Goal: Information Seeking & Learning: Learn about a topic

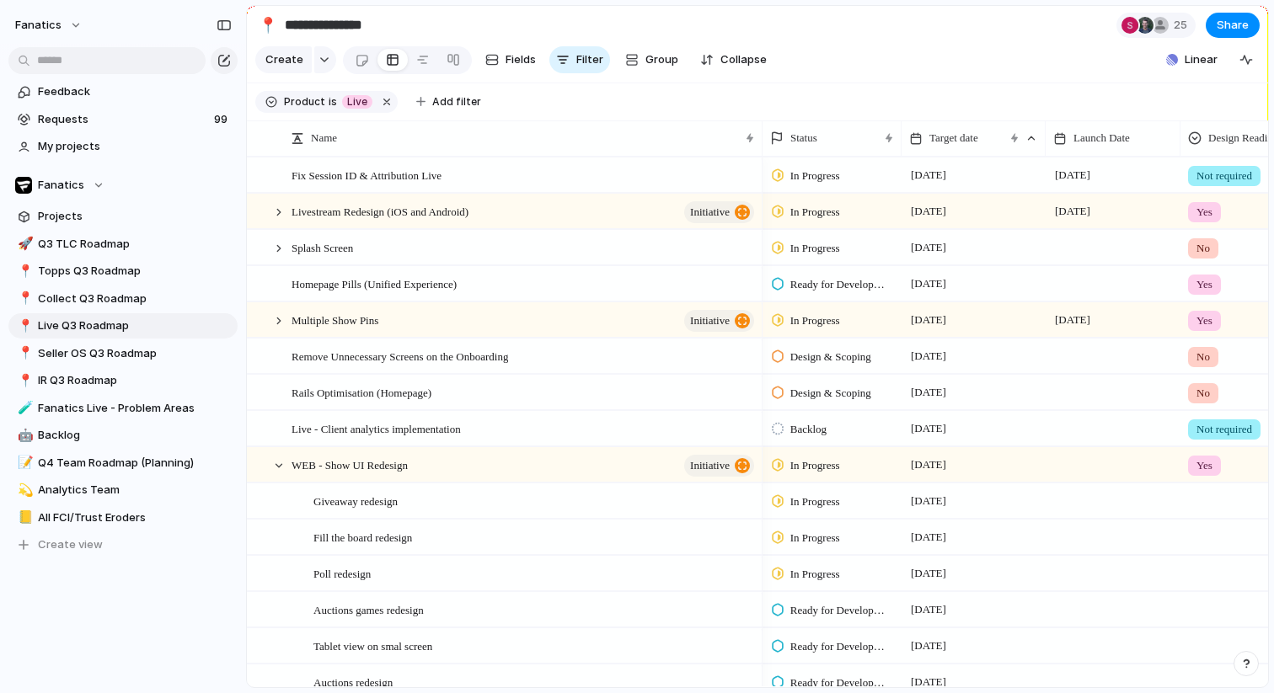
scroll to position [0, 104]
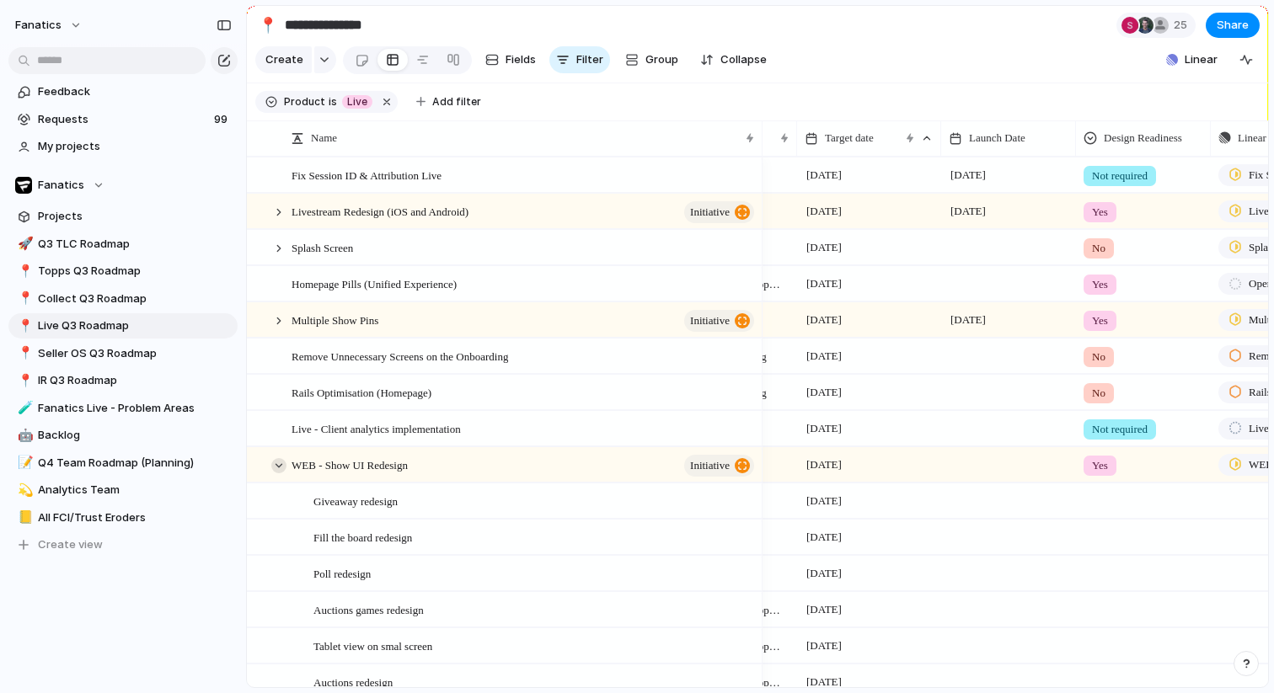
click at [275, 468] on div at bounding box center [278, 465] width 15 height 15
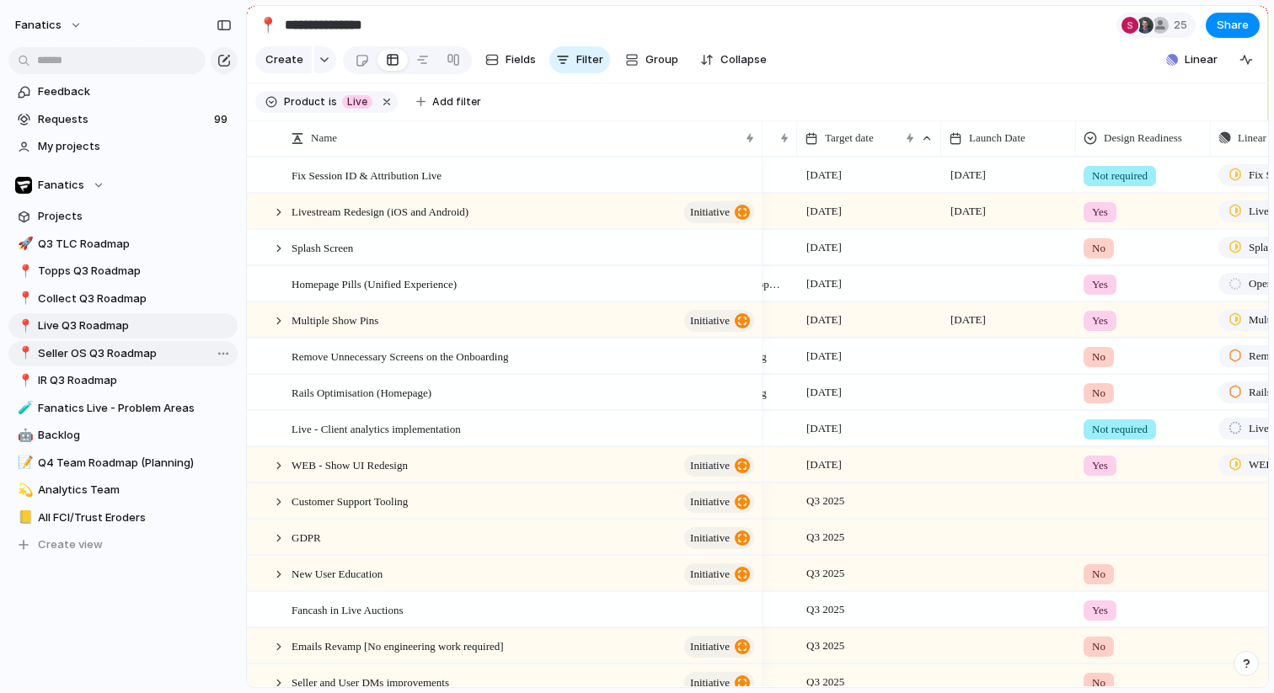
click at [104, 359] on span "Seller OS Q3 Roadmap" at bounding box center [135, 353] width 194 height 17
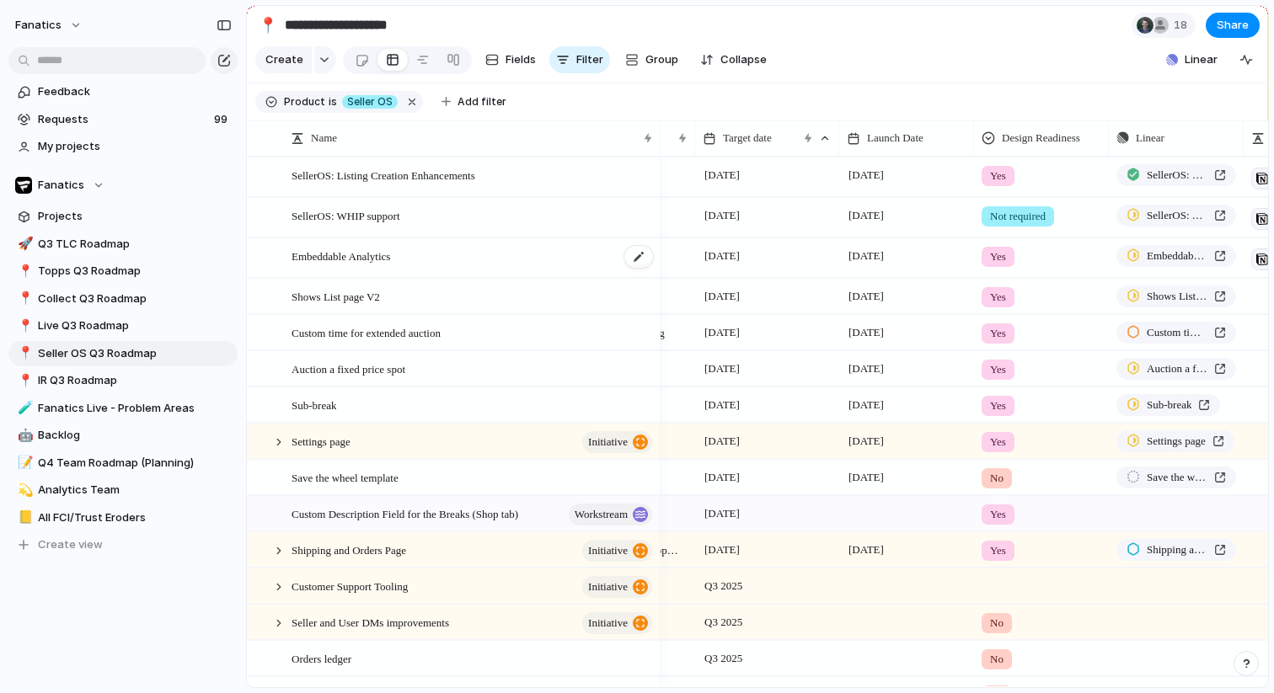
click at [381, 265] on div "Embeddable Analytics" at bounding box center [472, 258] width 363 height 39
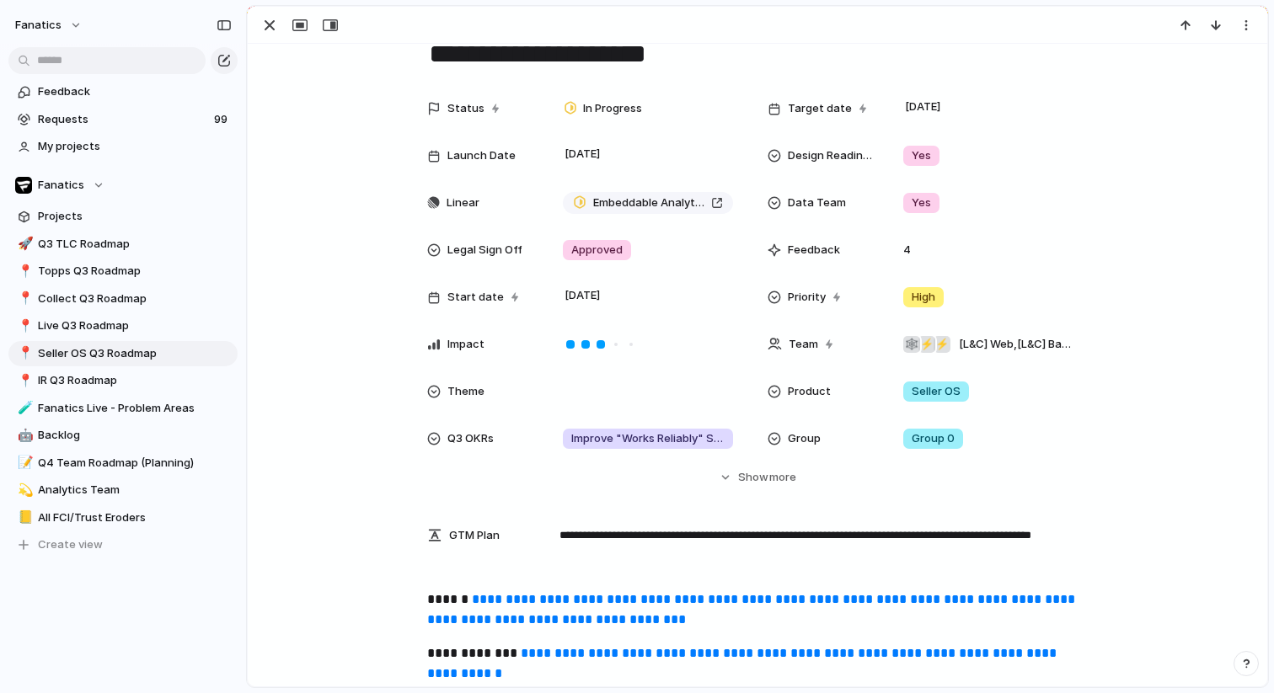
scroll to position [75, 0]
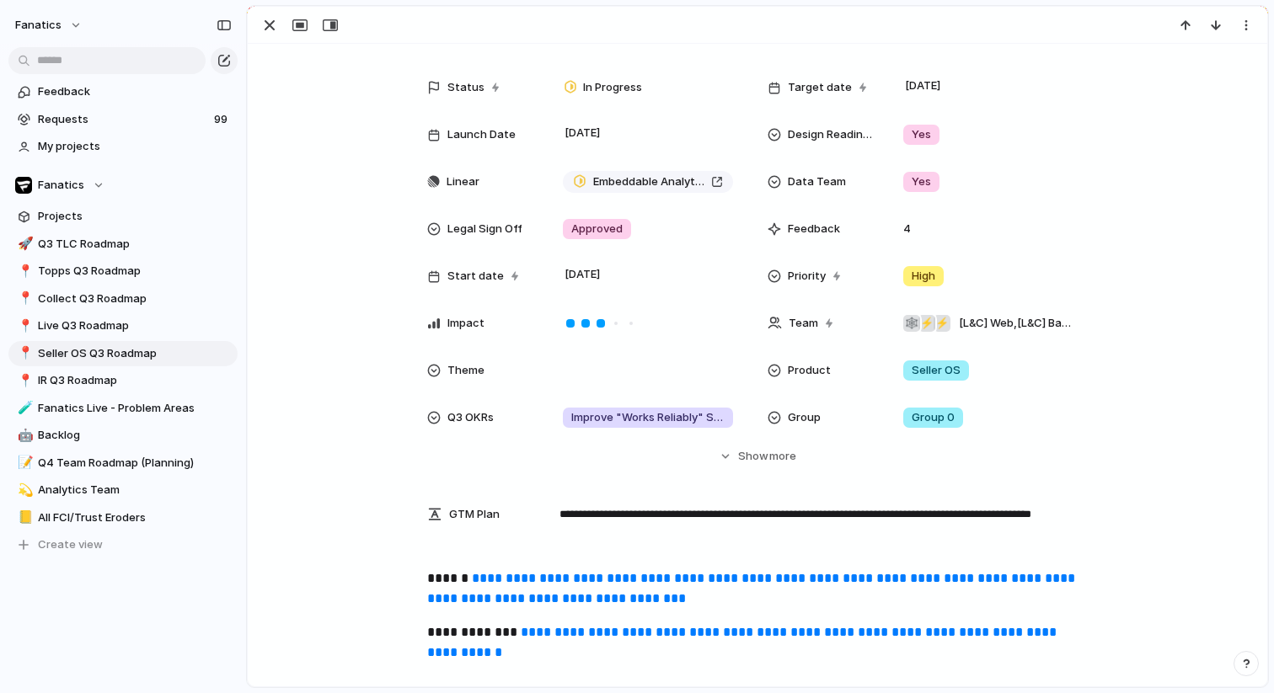
click at [571, 629] on link "**********" at bounding box center [743, 642] width 633 height 33
click at [128, 317] on link "📍 Live Q3 Roadmap" at bounding box center [122, 325] width 229 height 25
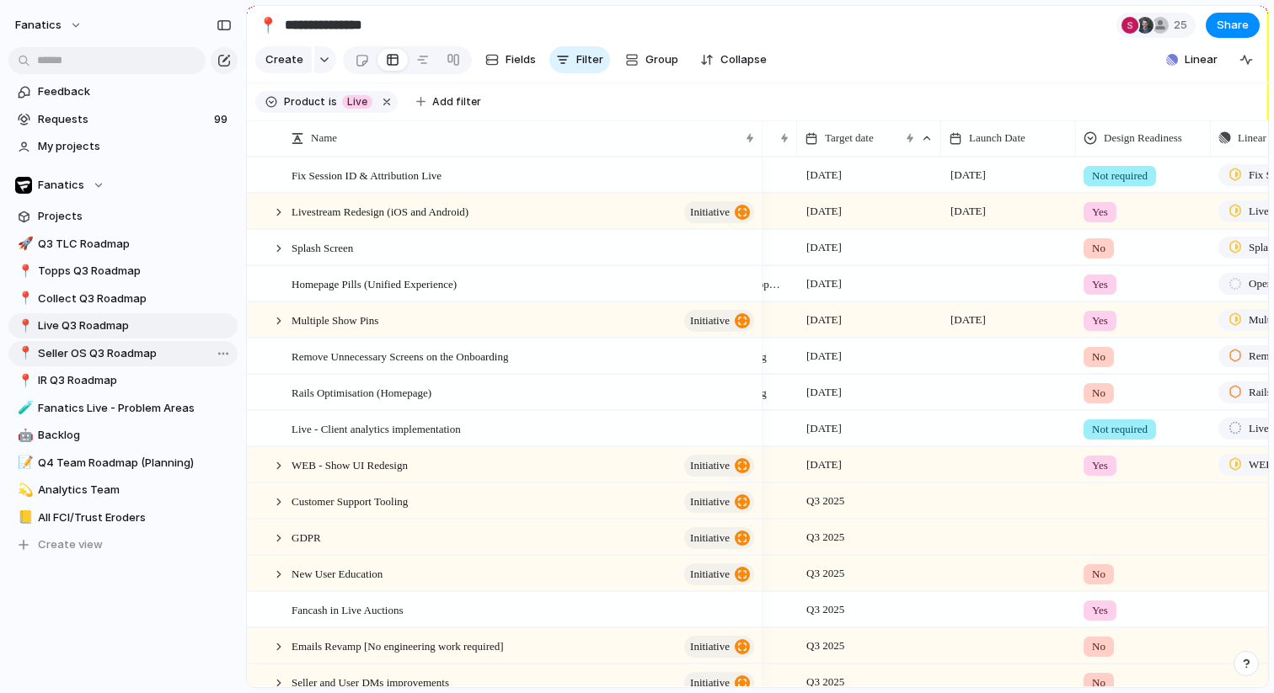
click at [104, 357] on span "Seller OS Q3 Roadmap" at bounding box center [135, 353] width 194 height 17
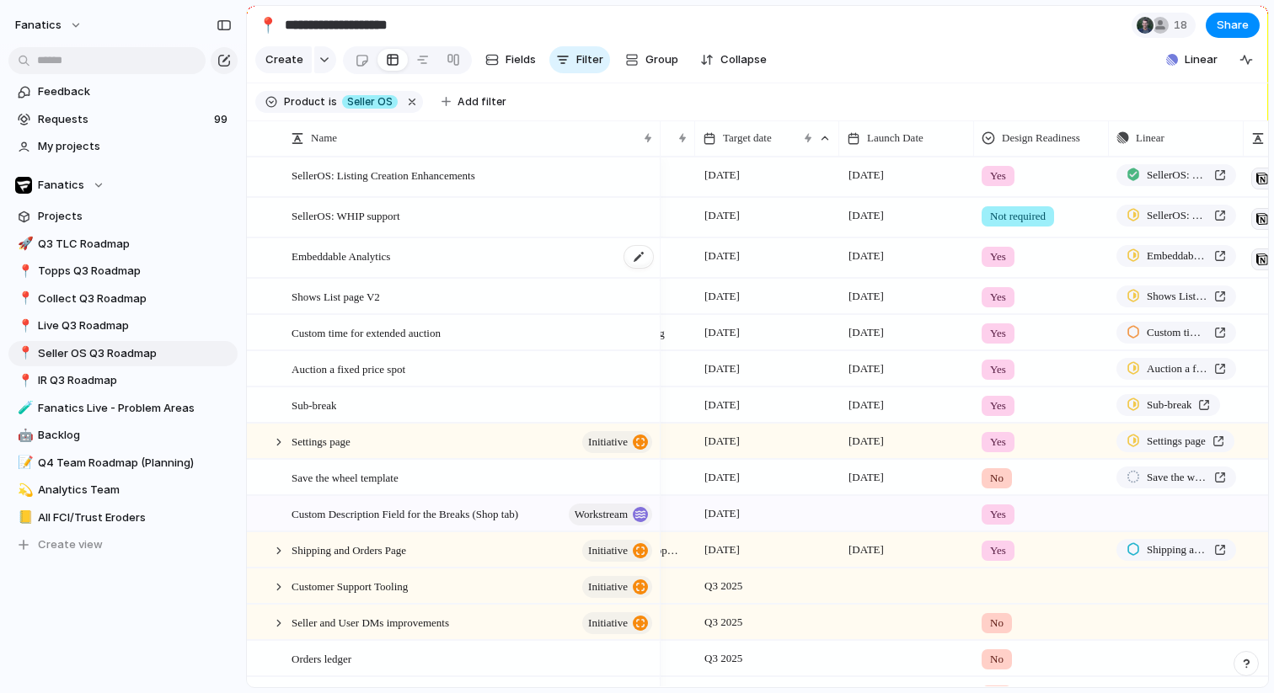
click at [386, 259] on span "Embeddable Analytics" at bounding box center [340, 255] width 99 height 19
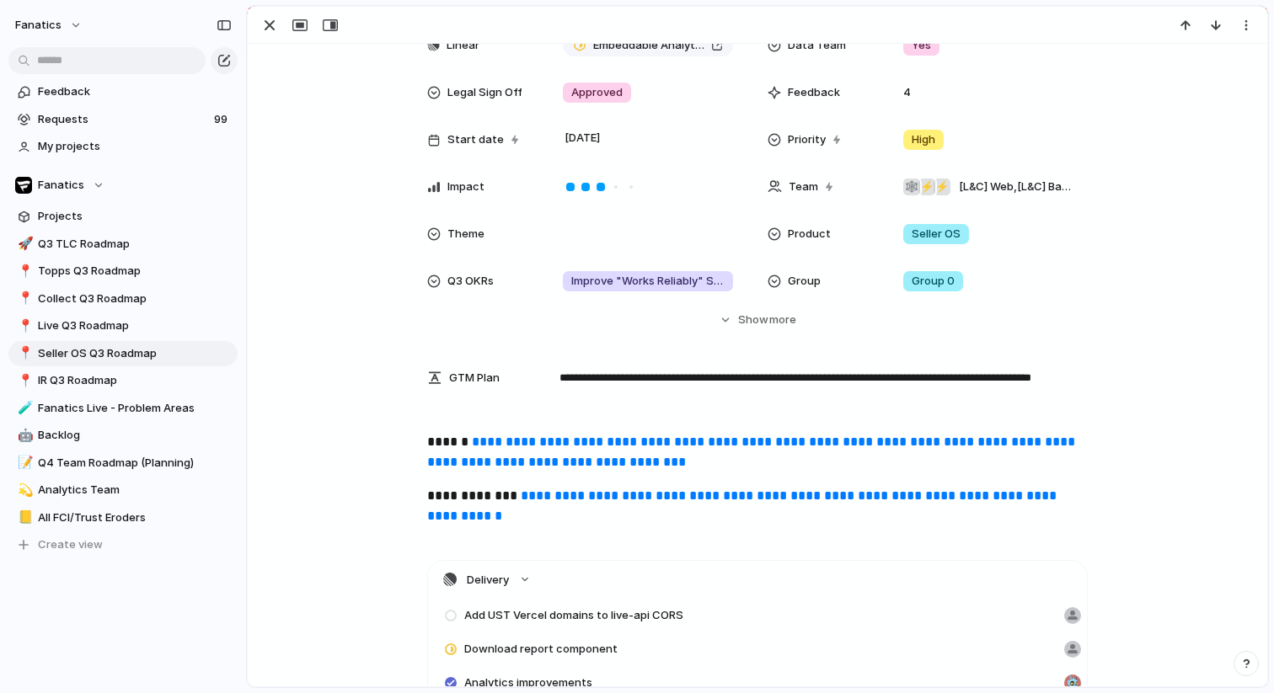
scroll to position [335, 0]
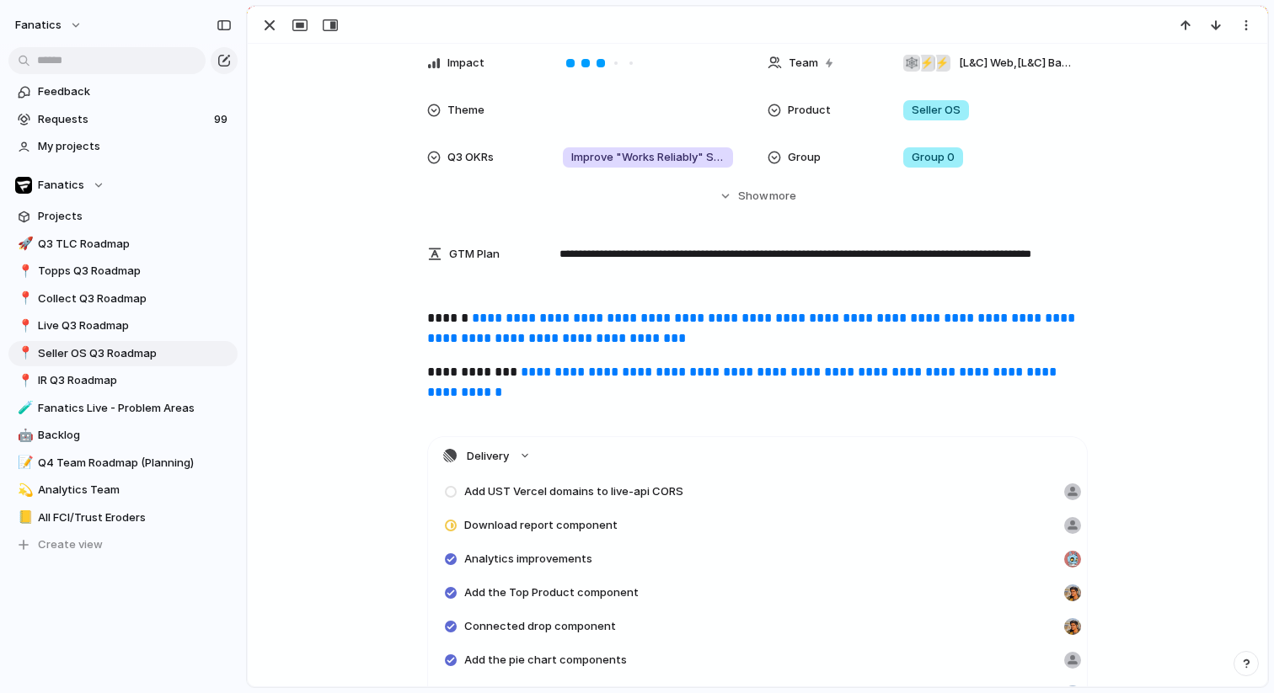
click at [582, 374] on link "**********" at bounding box center [743, 382] width 633 height 33
click at [273, 24] on div "button" at bounding box center [269, 25] width 20 height 20
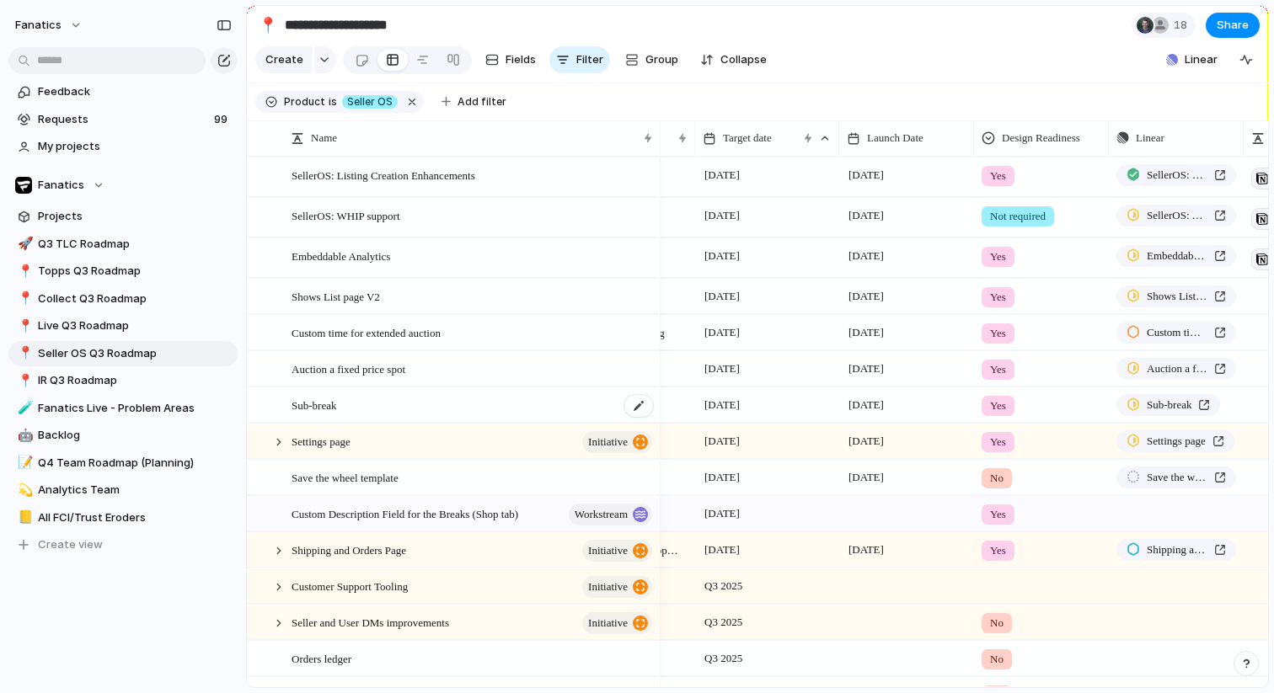
scroll to position [43, 0]
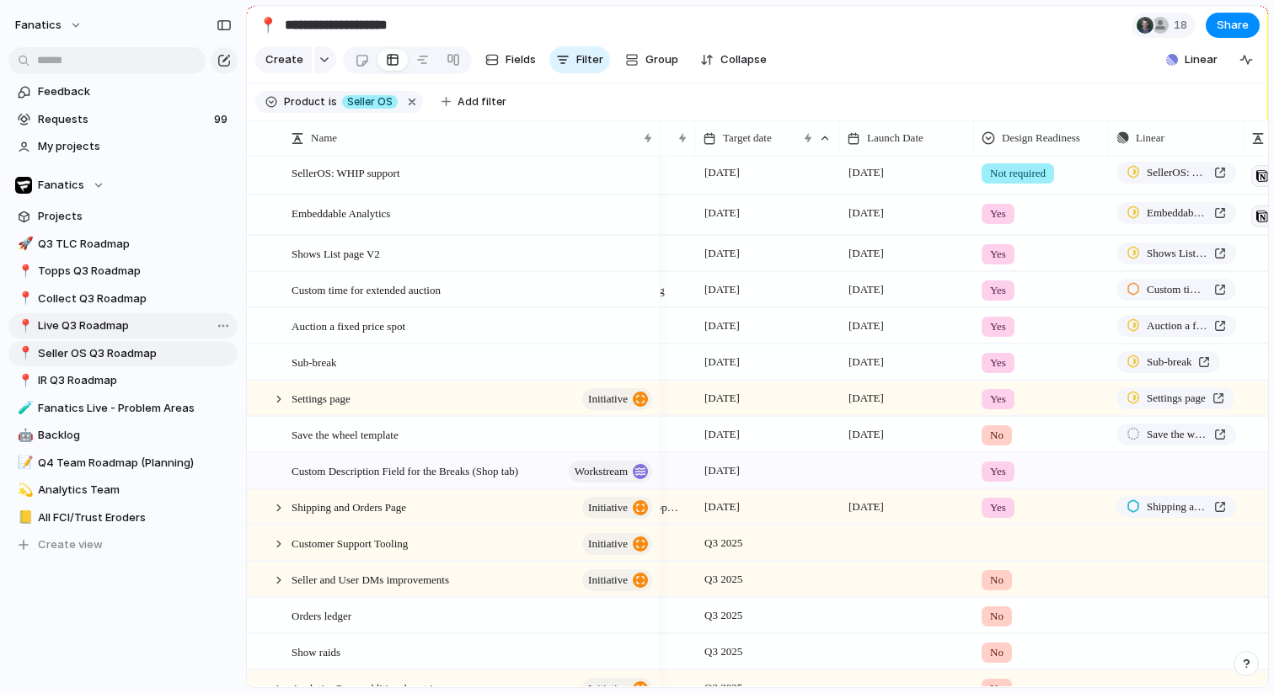
click at [94, 323] on span "Live Q3 Roadmap" at bounding box center [135, 326] width 194 height 17
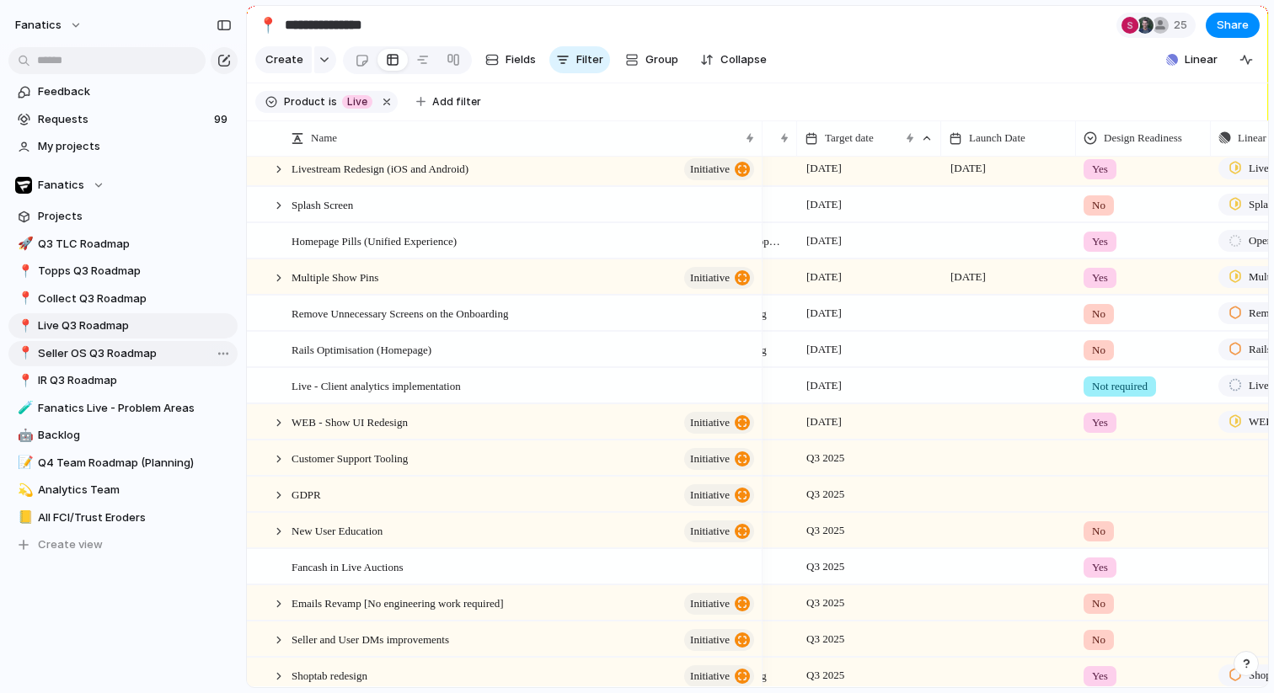
click at [107, 348] on span "Seller OS Q3 Roadmap" at bounding box center [135, 353] width 194 height 17
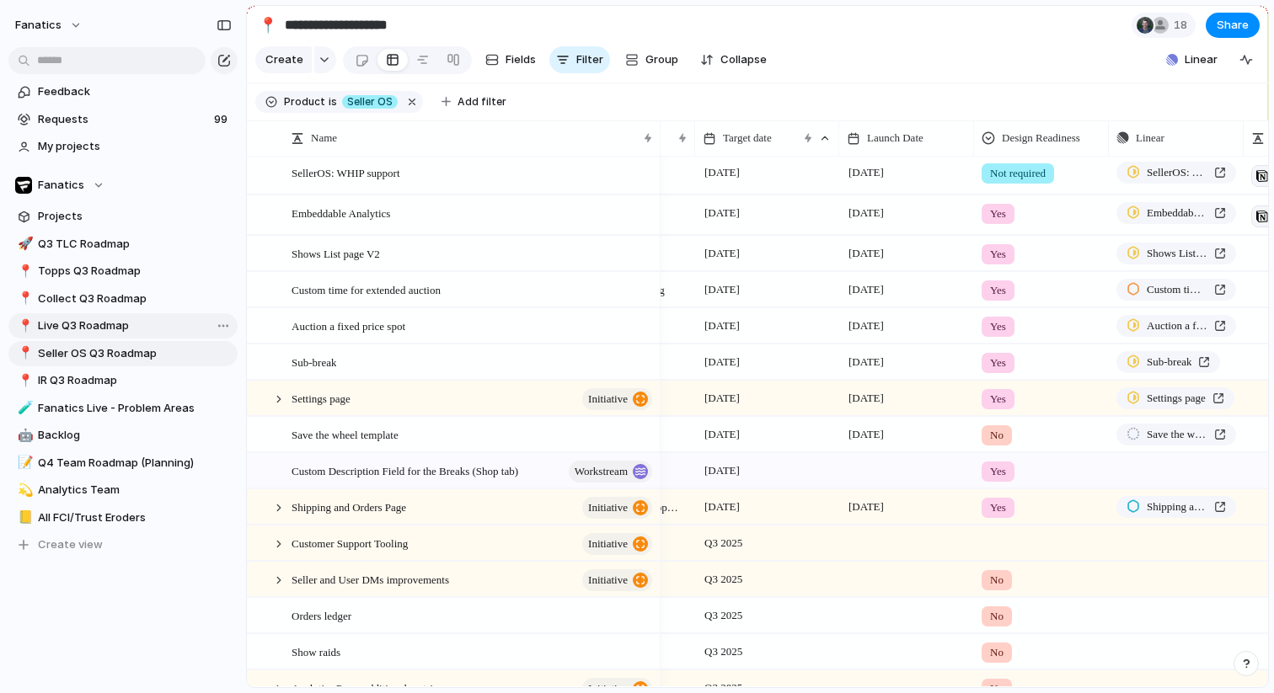
click at [108, 323] on span "Live Q3 Roadmap" at bounding box center [135, 326] width 194 height 17
type input "**********"
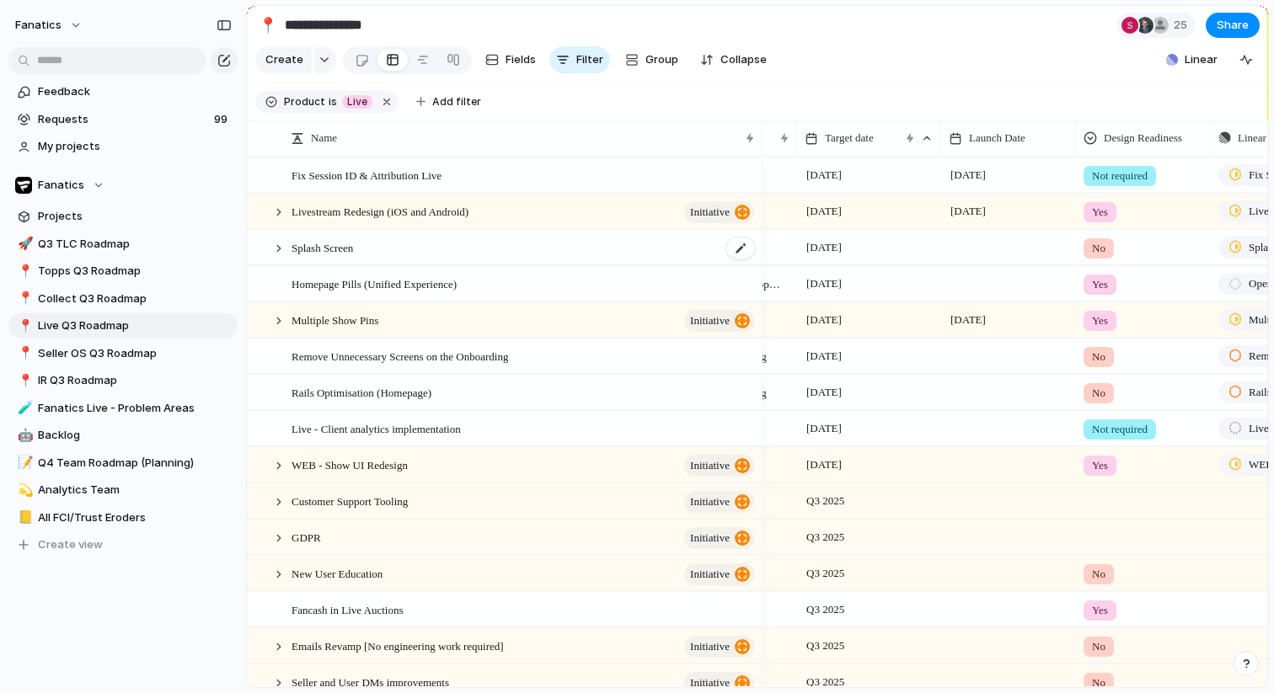
scroll to position [0, 105]
click at [280, 211] on div at bounding box center [278, 212] width 15 height 15
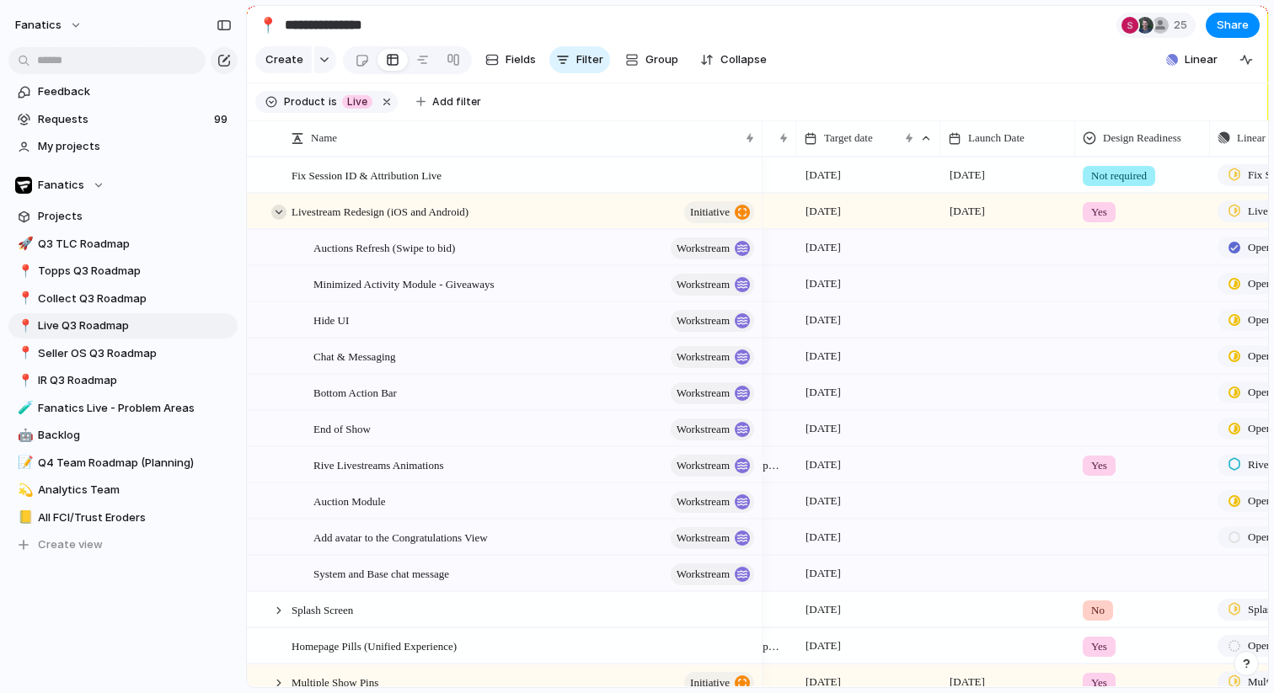
click at [279, 211] on div at bounding box center [278, 212] width 15 height 15
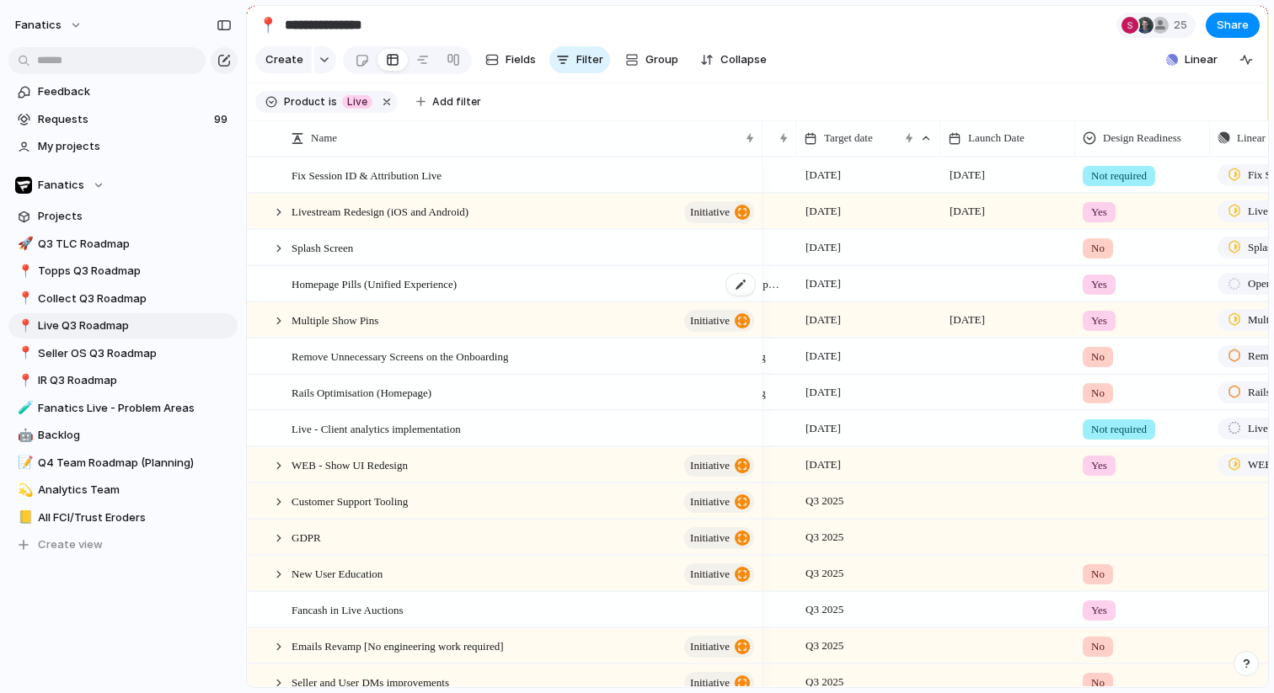
click at [360, 286] on span "Homepage Pills (Unified Experience)" at bounding box center [373, 283] width 165 height 19
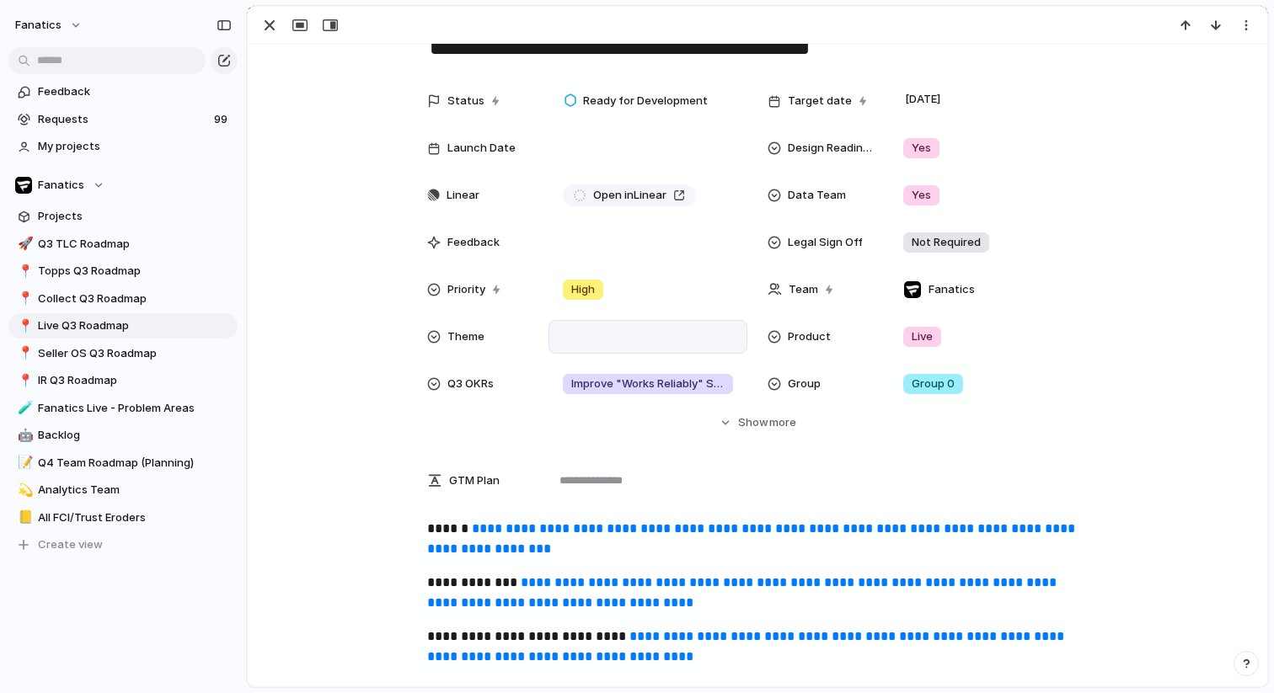
scroll to position [74, 0]
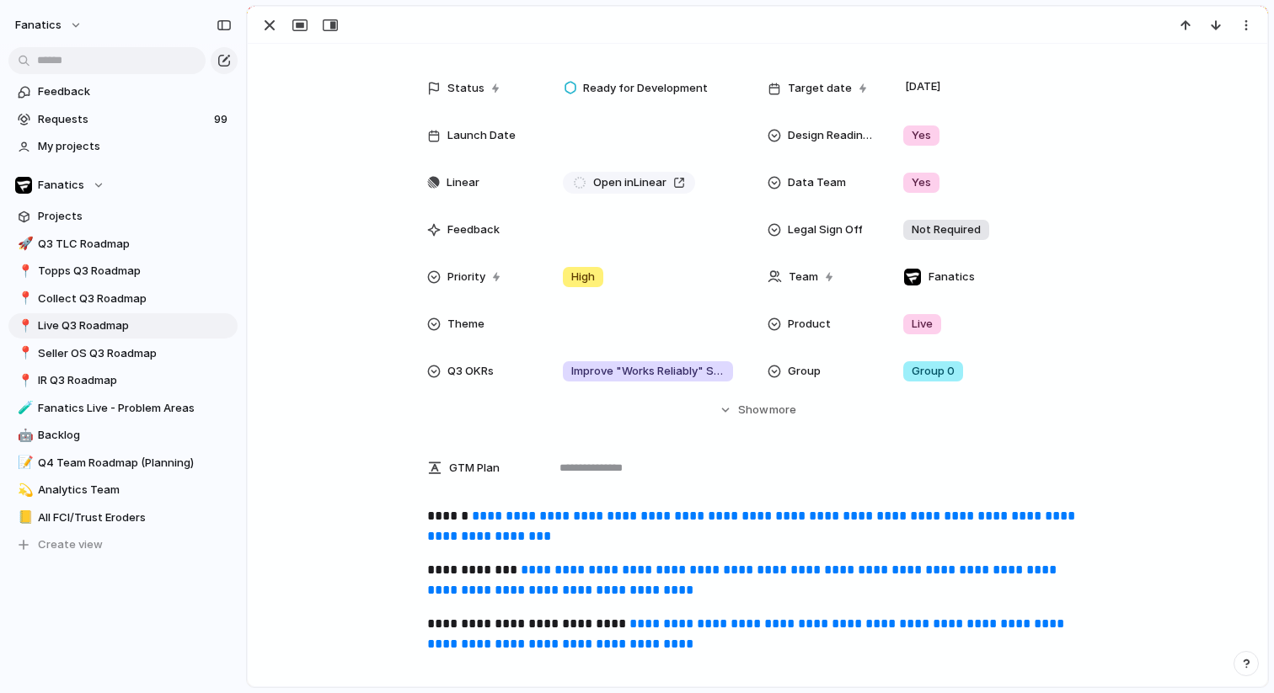
click at [569, 567] on link "**********" at bounding box center [743, 580] width 633 height 33
click at [272, 23] on div "button" at bounding box center [269, 25] width 20 height 20
